Goal: Book appointment/travel/reservation: Book appointment/travel/reservation

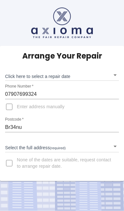
scroll to position [11, 0]
click at [30, 61] on body "Arrange Your Repair Click here to select a repair date ​ Phone Number   * 07907…" at bounding box center [62, 105] width 124 height 211
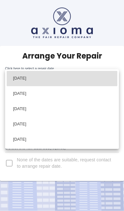
click at [25, 92] on li "[DATE]" at bounding box center [62, 93] width 111 height 15
type input "[DATE]T00:00:00.000Z"
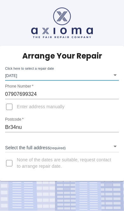
click at [19, 122] on input "Br34nu" at bounding box center [62, 127] width 114 height 10
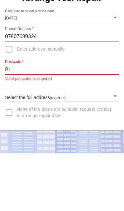
type input "B"
click at [10, 99] on input "Enter address manually" at bounding box center [9, 106] width 15 height 15
checkbox input "true"
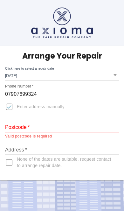
click at [9, 122] on input "Postcode   *" at bounding box center [62, 127] width 114 height 10
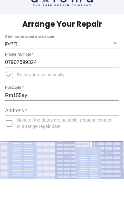
type input "Rm155ay"
click at [12, 137] on input "Address   *" at bounding box center [62, 142] width 114 height 10
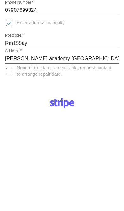
type input "[PERSON_NAME] academy [GEOGRAPHIC_DATA]"
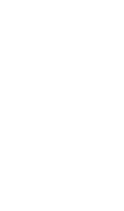
scroll to position [328, 0]
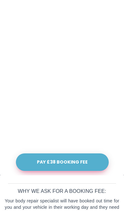
click at [89, 161] on button "Pay £38 Booking Fee" at bounding box center [62, 161] width 93 height 17
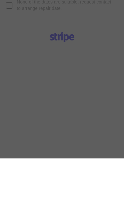
scroll to position [150, 0]
